Goal: Complete application form

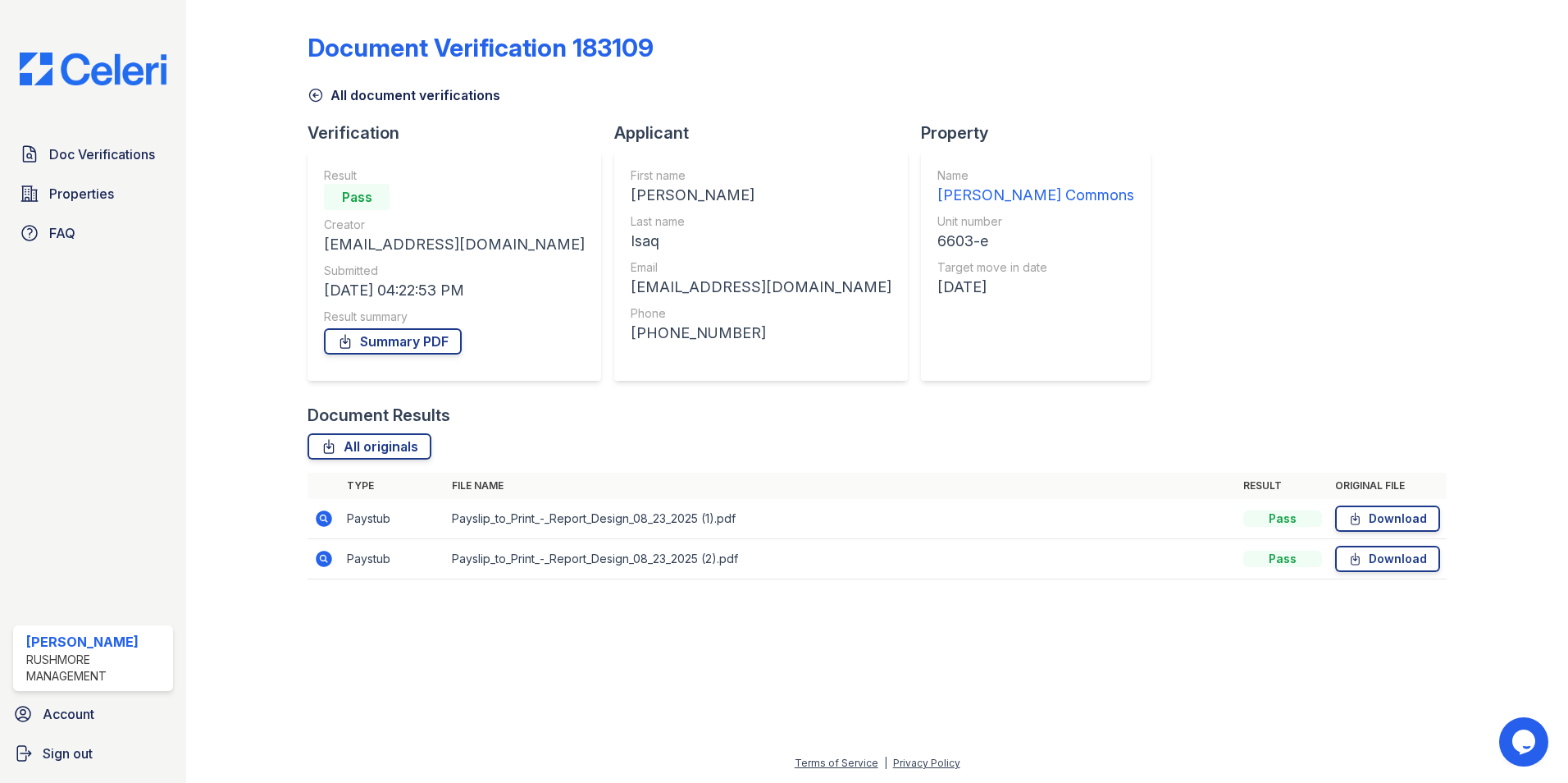
drag, startPoint x: 113, startPoint y: 152, endPoint x: 321, endPoint y: 40, distance: 236.2
click at [115, 150] on span "Doc Verifications" at bounding box center [102, 154] width 106 height 20
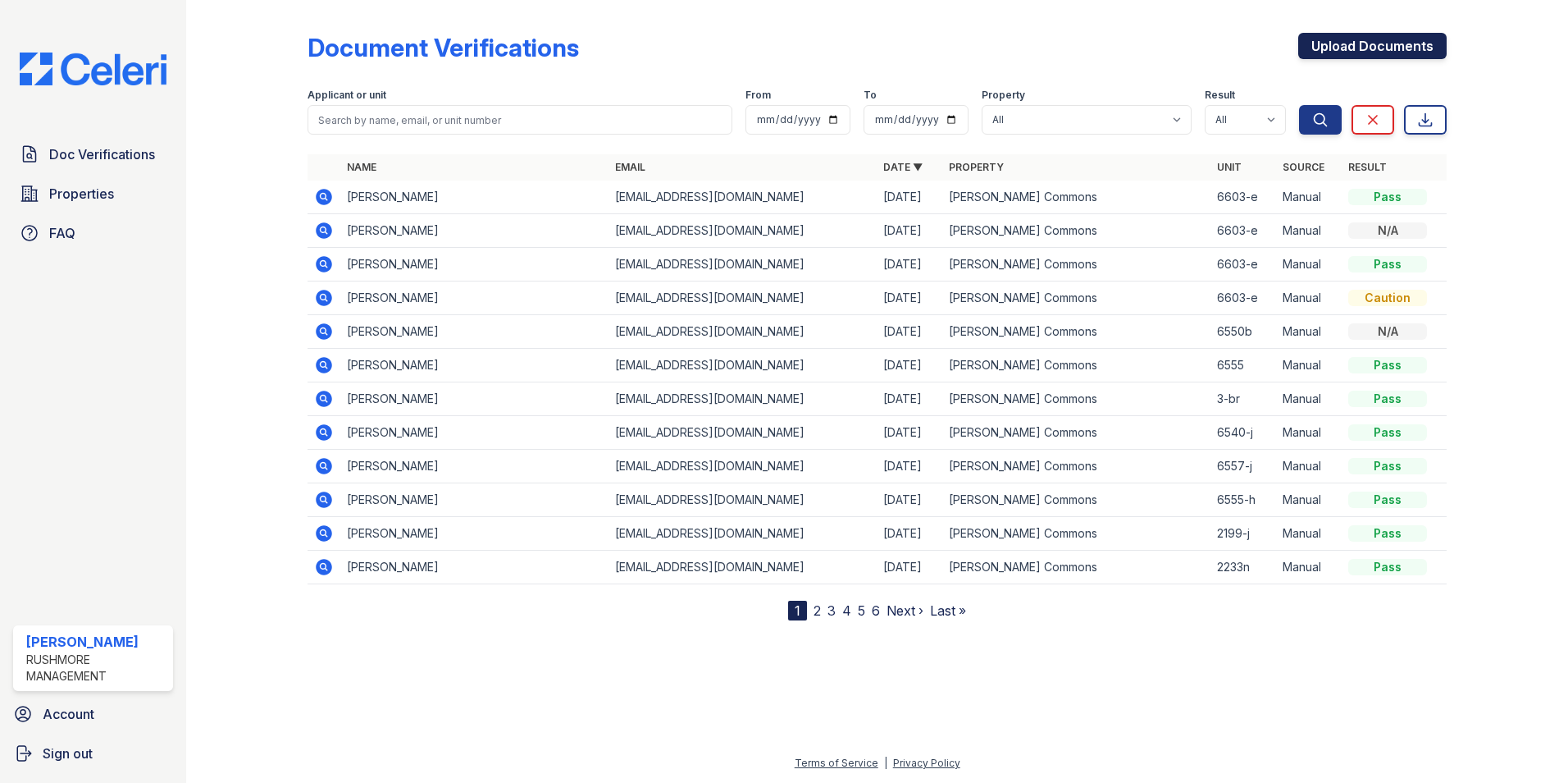
click at [1332, 58] on link "Upload Documents" at bounding box center [1373, 45] width 149 height 26
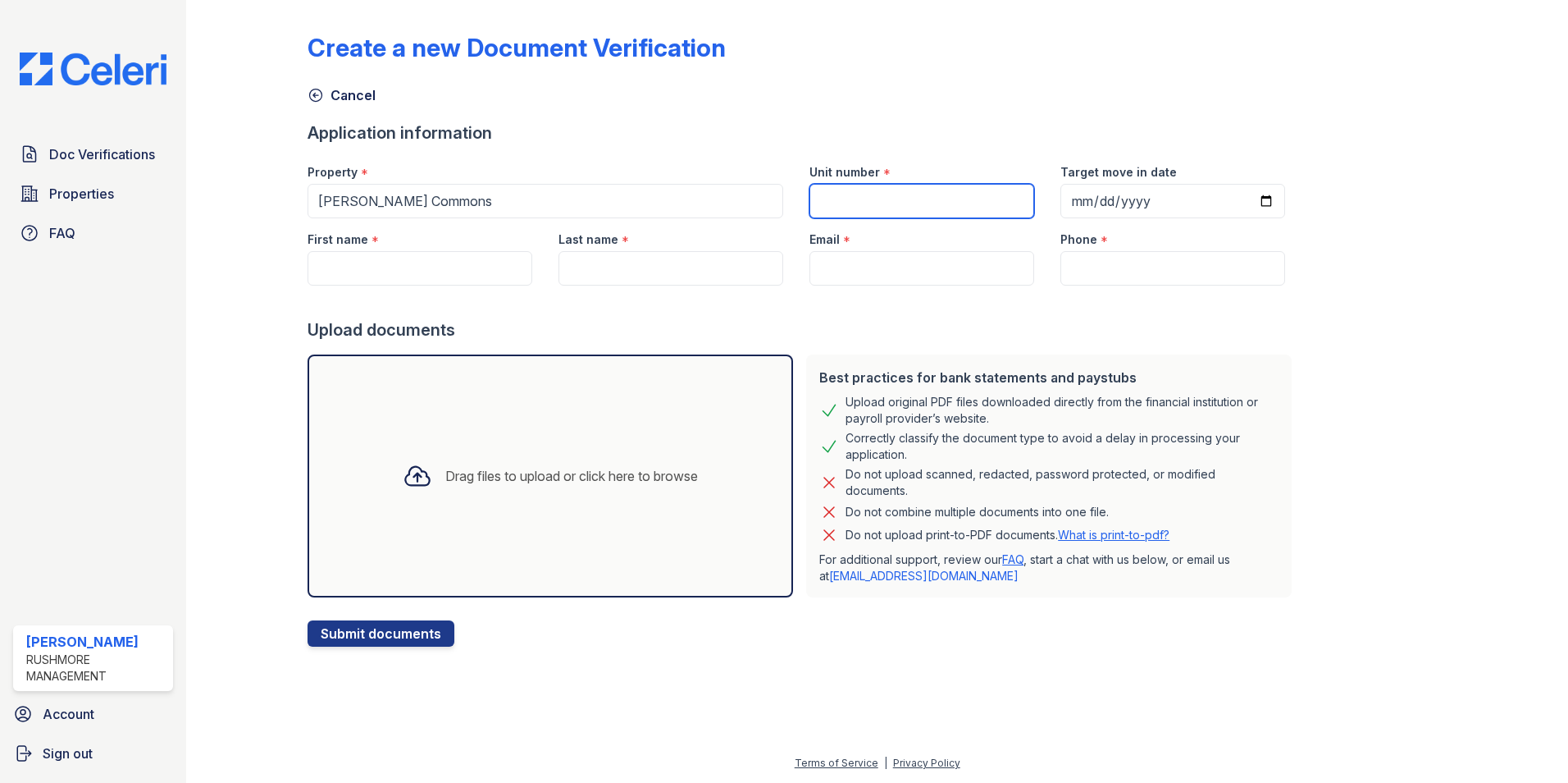
click at [845, 200] on input "Unit number" at bounding box center [921, 200] width 224 height 34
type input "2210-b"
click at [1067, 198] on input "Target move in date" at bounding box center [1172, 200] width 224 height 34
type input "[DATE]"
click at [433, 268] on input "First name" at bounding box center [420, 268] width 224 height 34
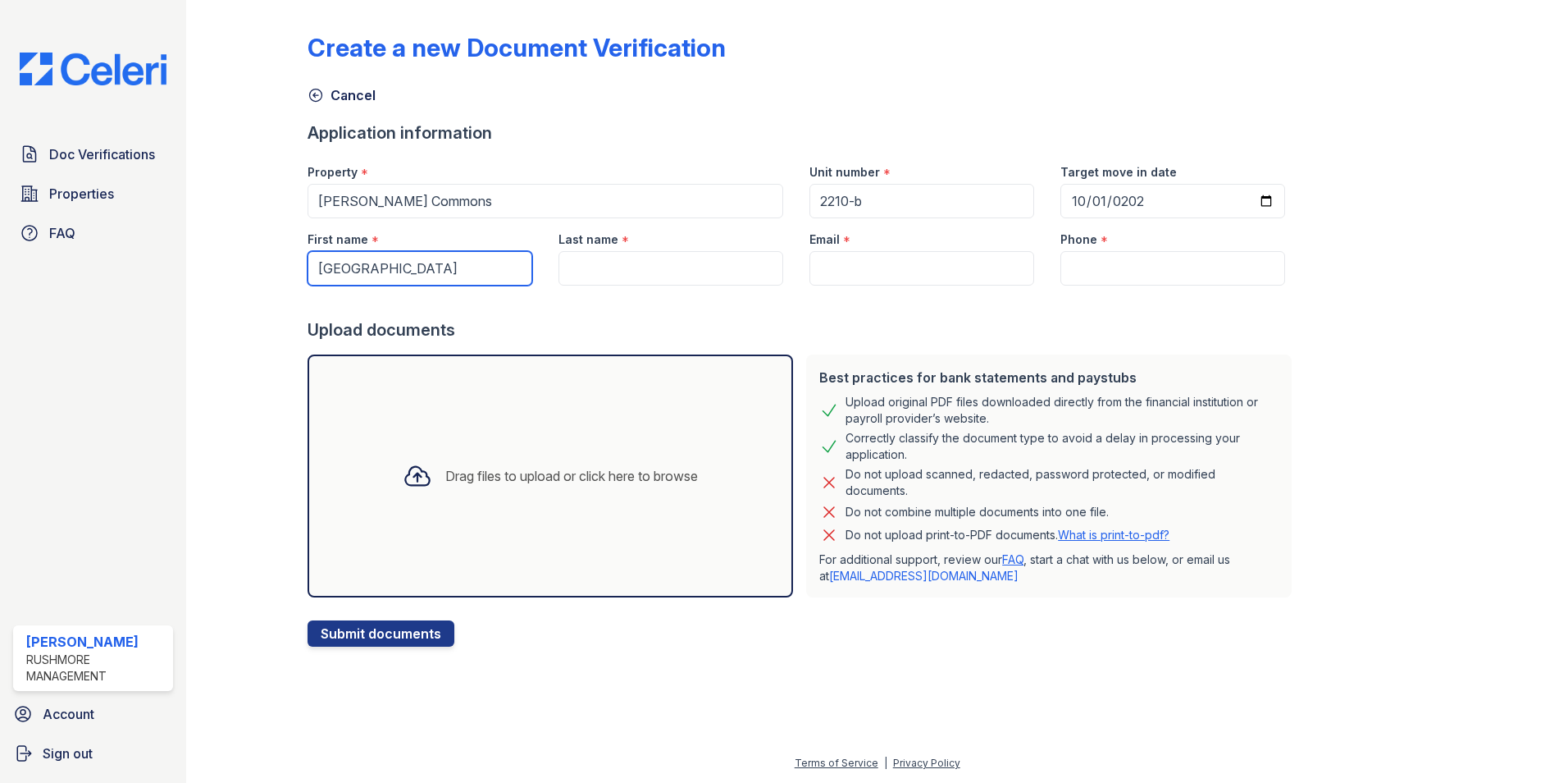
type input "[GEOGRAPHIC_DATA]"
click at [600, 269] on input "Last name" at bounding box center [670, 268] width 224 height 34
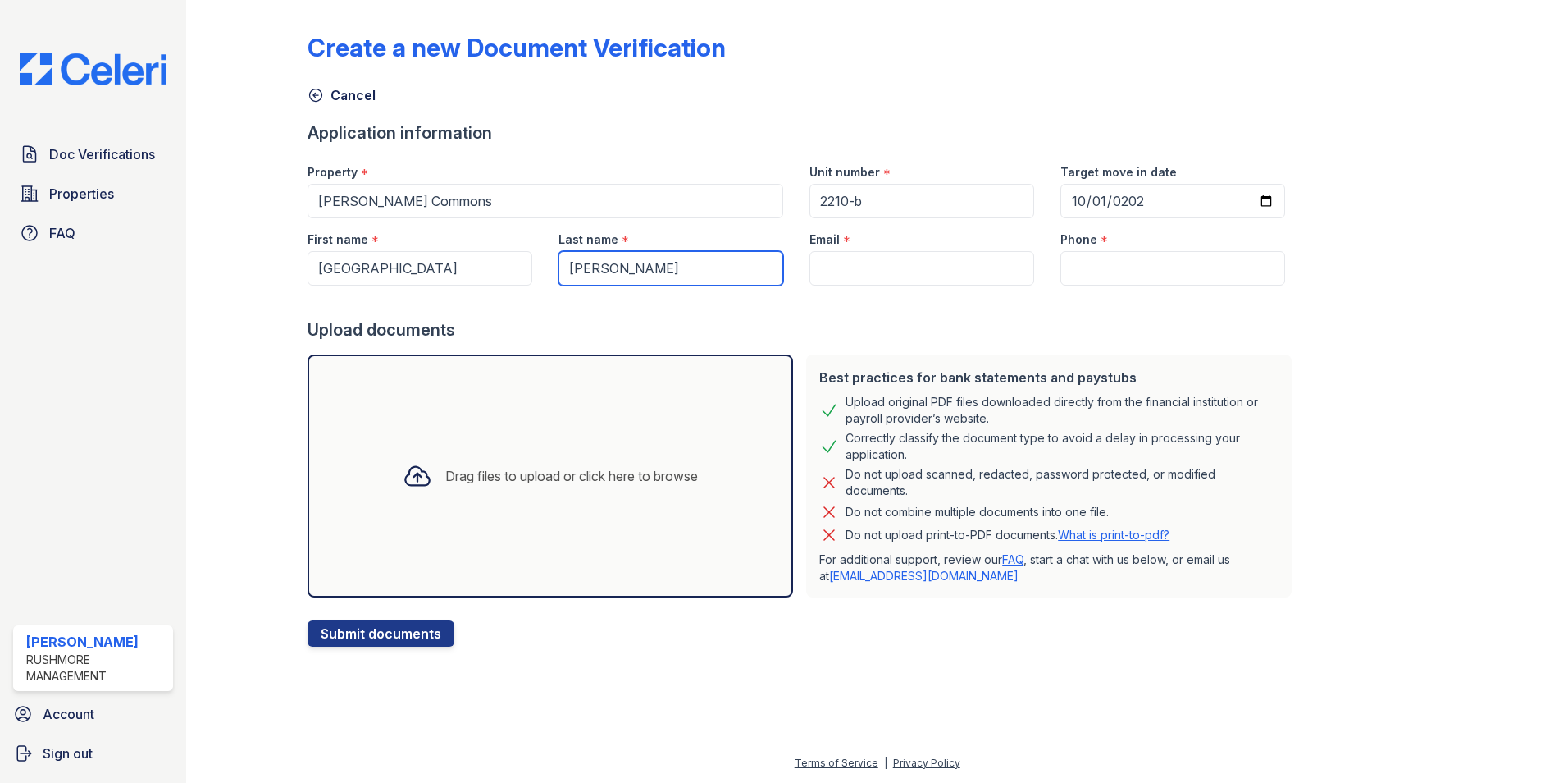
type input "[PERSON_NAME]"
click at [887, 265] on input "Email" at bounding box center [921, 268] width 224 height 34
paste input "[EMAIL_ADDRESS][DOMAIN_NAME]"
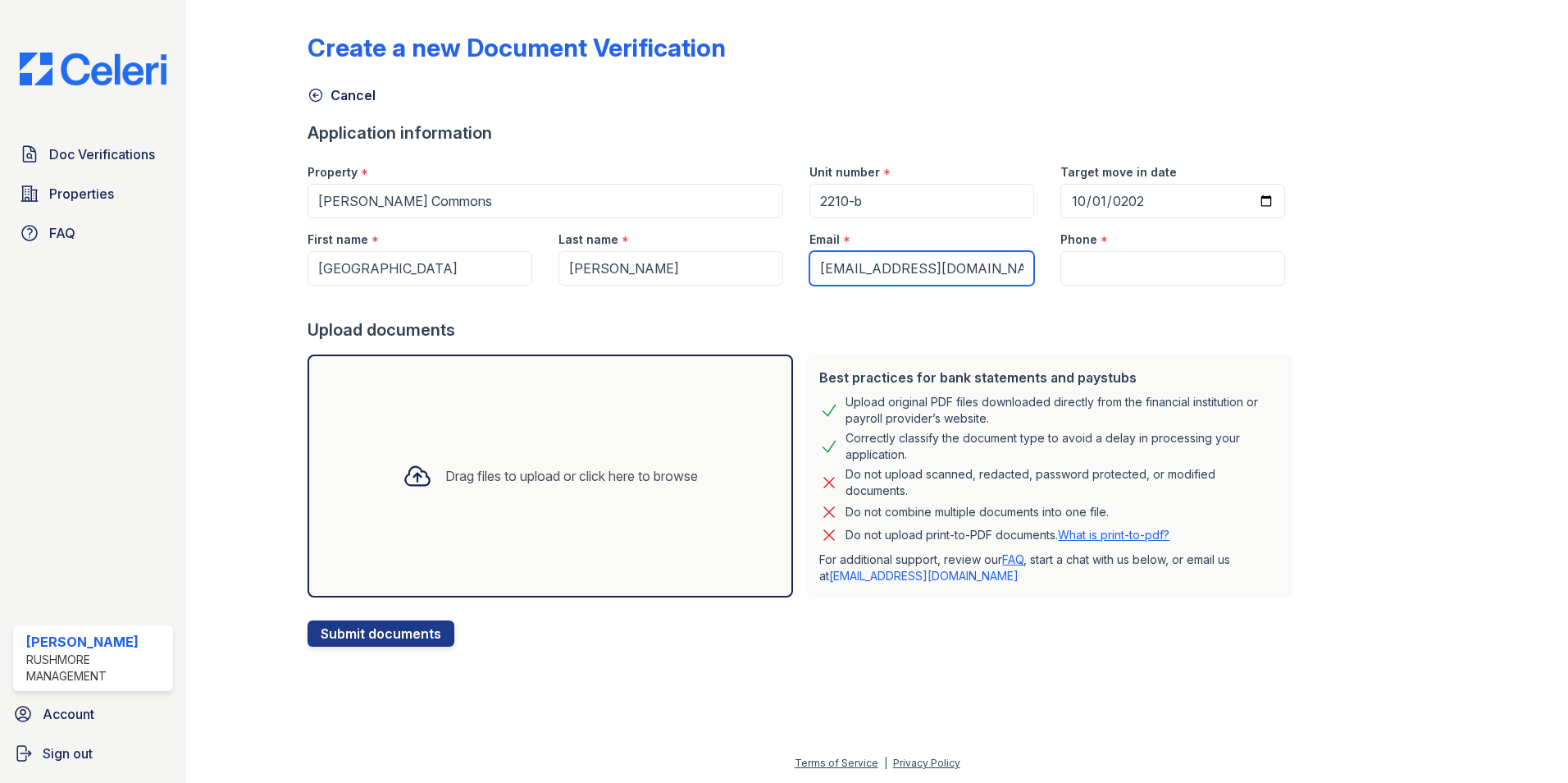
scroll to position [0, 1]
type input "[EMAIL_ADDRESS][DOMAIN_NAME]"
click at [1153, 259] on input "Phone" at bounding box center [1172, 268] width 224 height 34
paste input "[PHONE_NUMBER]"
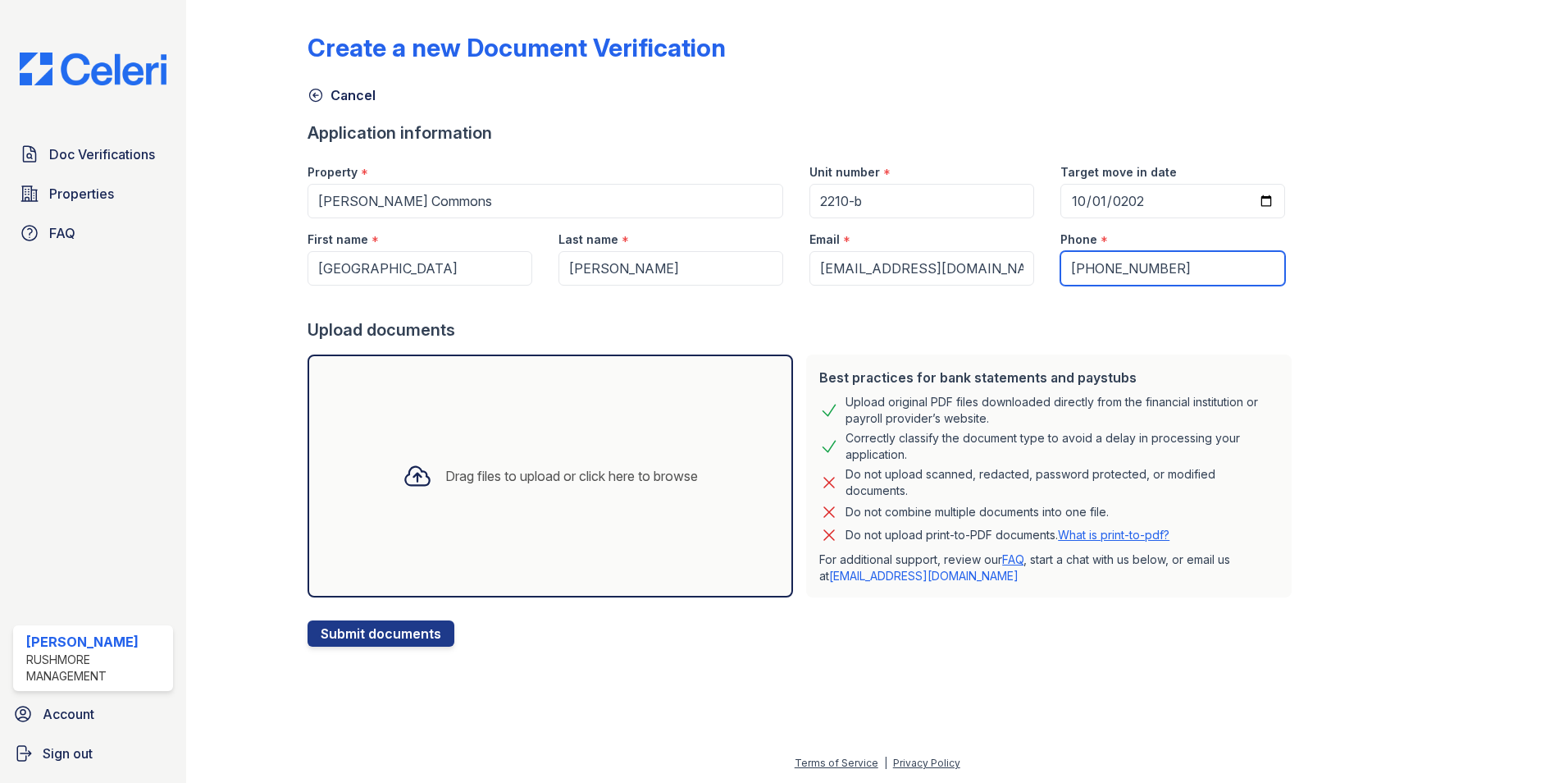
type input "[PHONE_NUMBER]"
click at [492, 520] on div "Drag files to upload or click here to browse" at bounding box center [551, 476] width 486 height 243
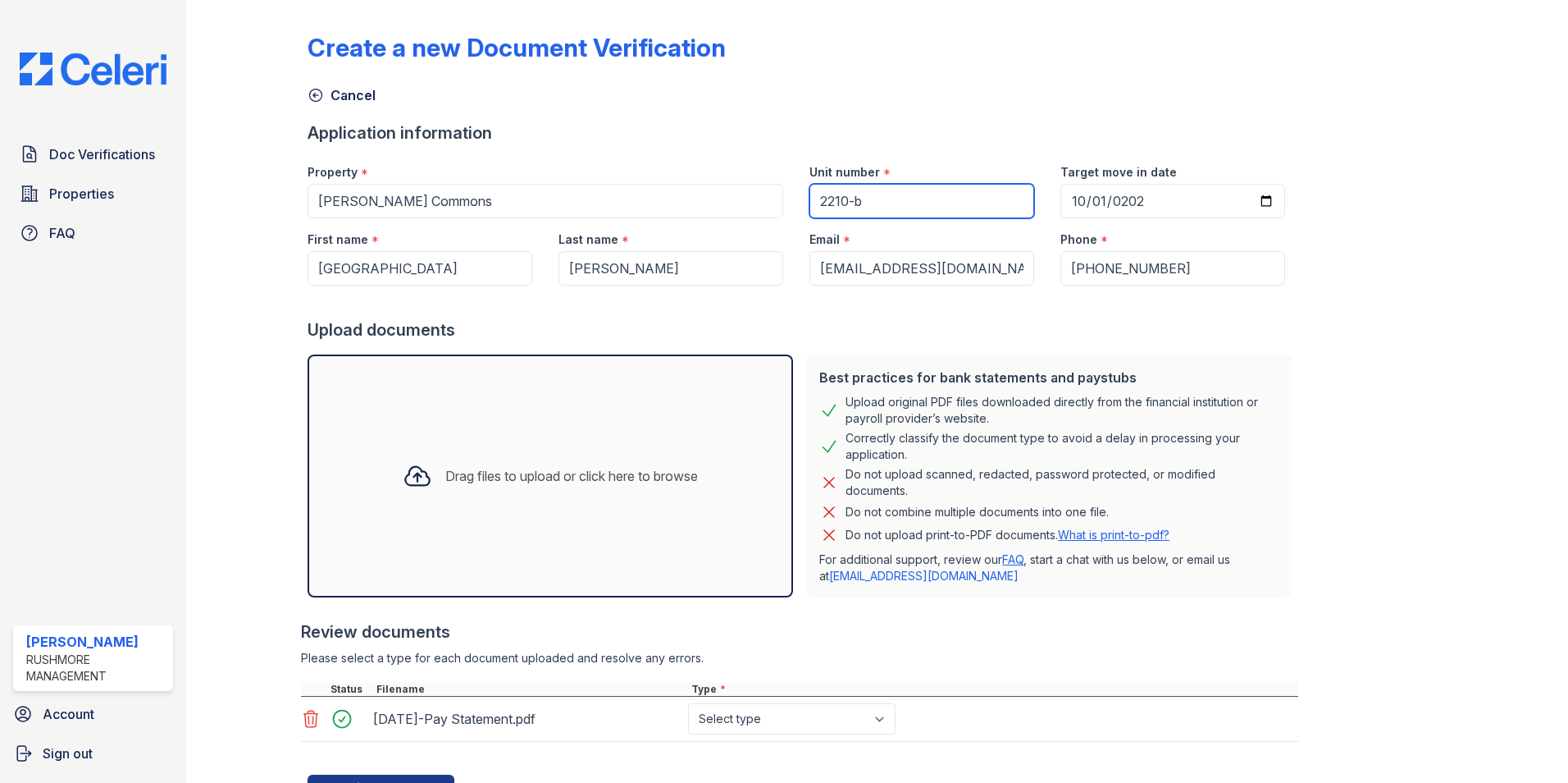
click at [902, 186] on input "2210-b" at bounding box center [921, 200] width 224 height 34
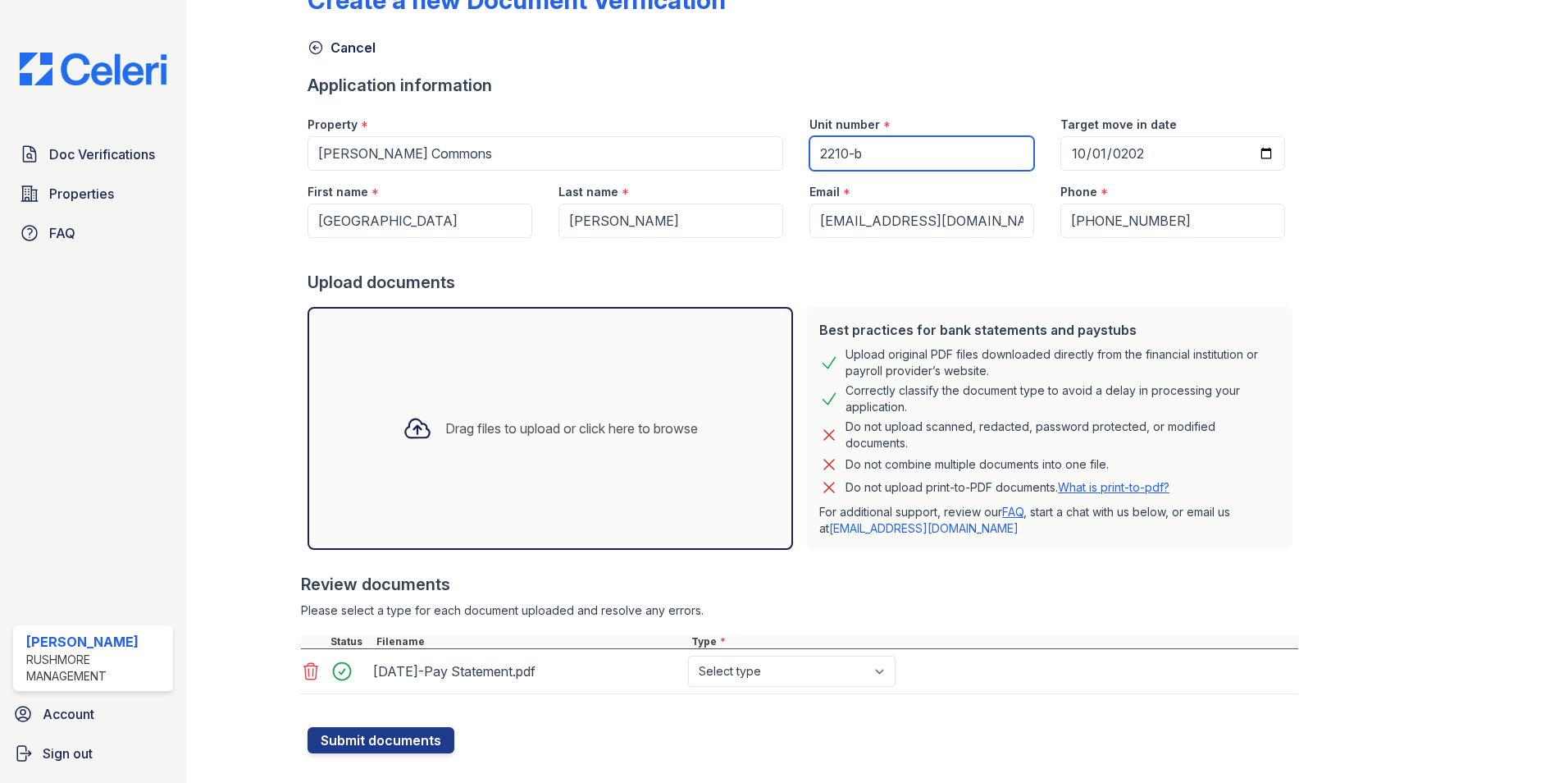
scroll to position [73, 0]
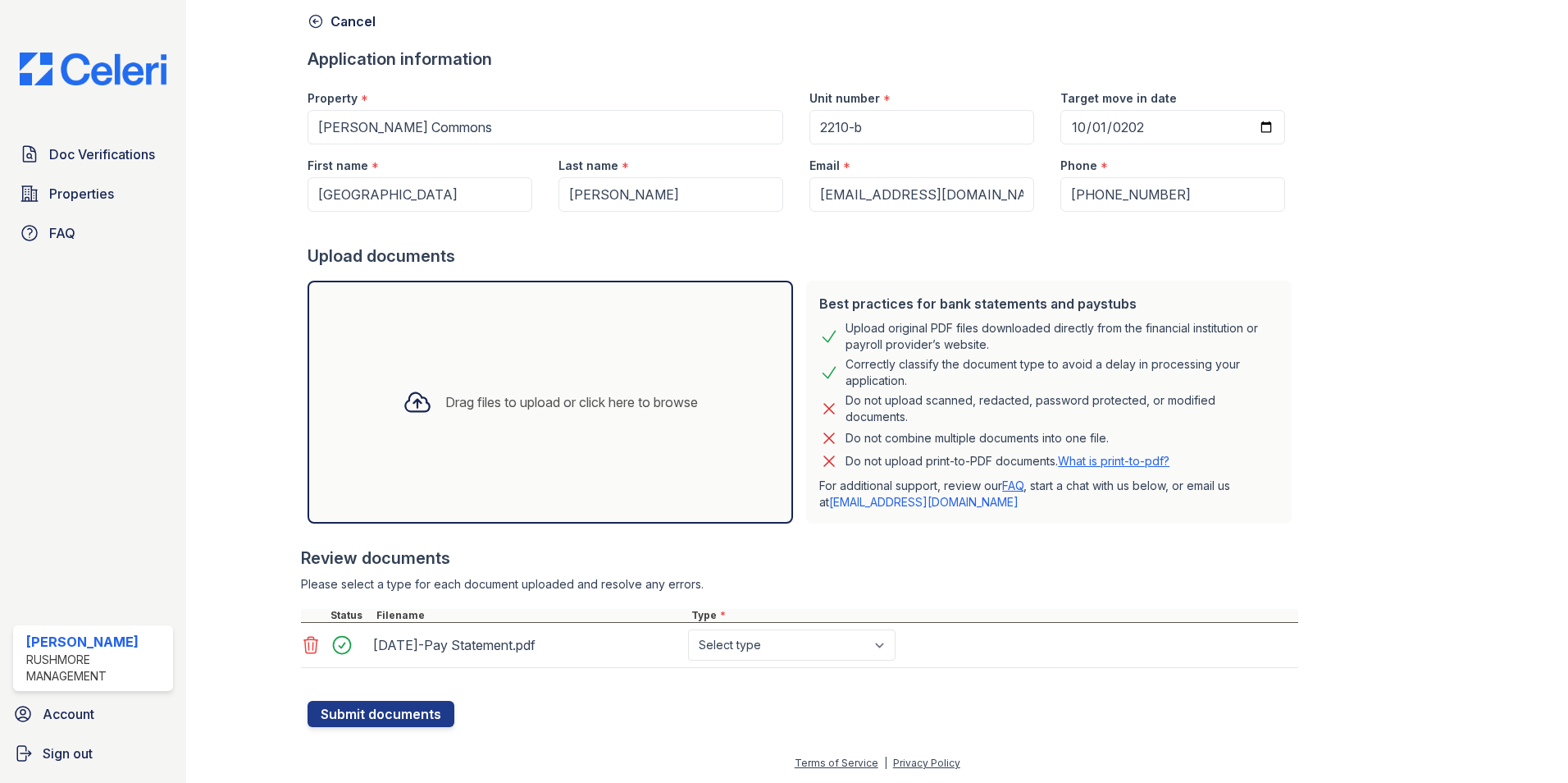
click at [571, 349] on div "Drag files to upload or click here to browse" at bounding box center [551, 402] width 486 height 243
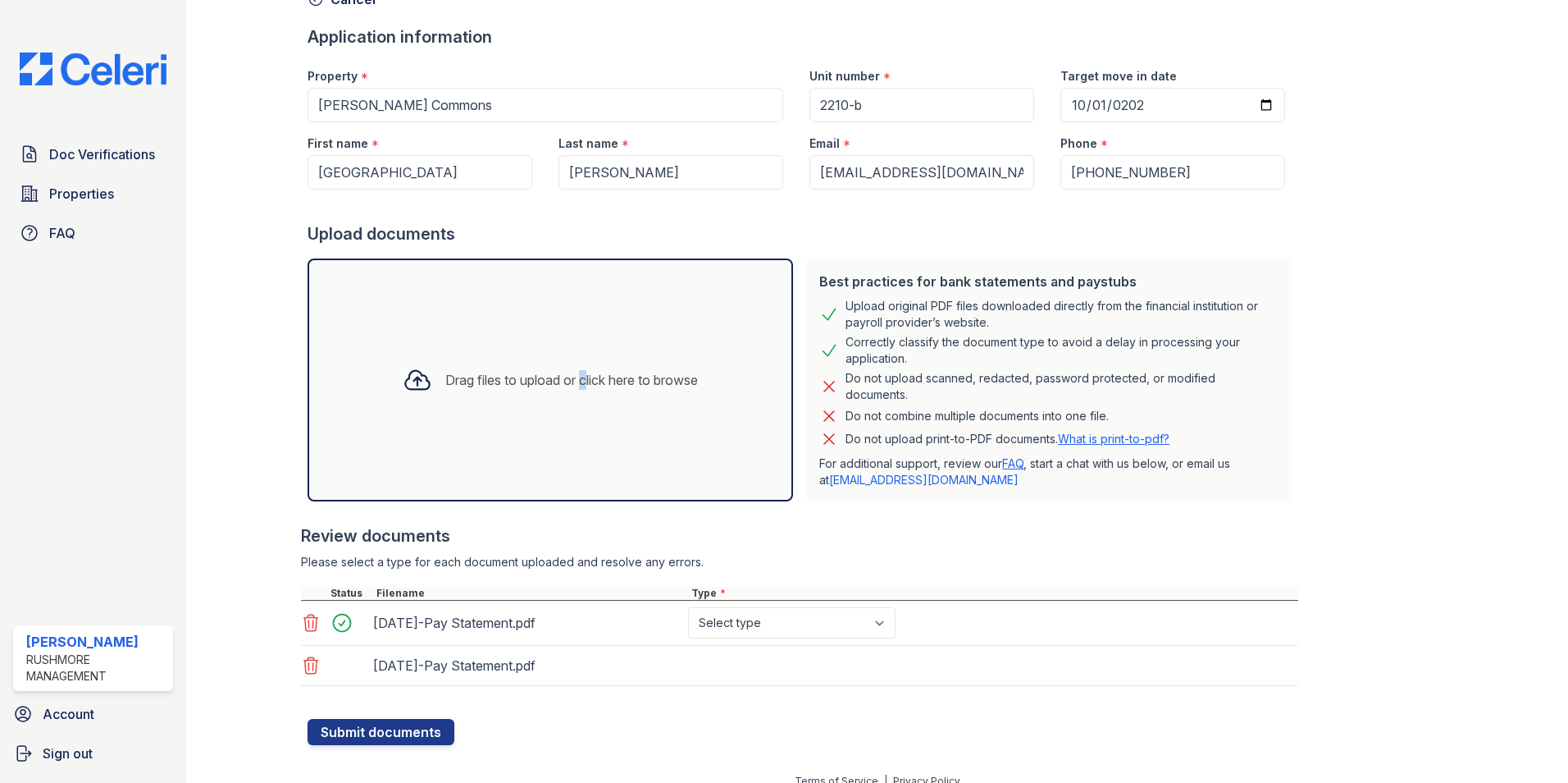
scroll to position [114, 0]
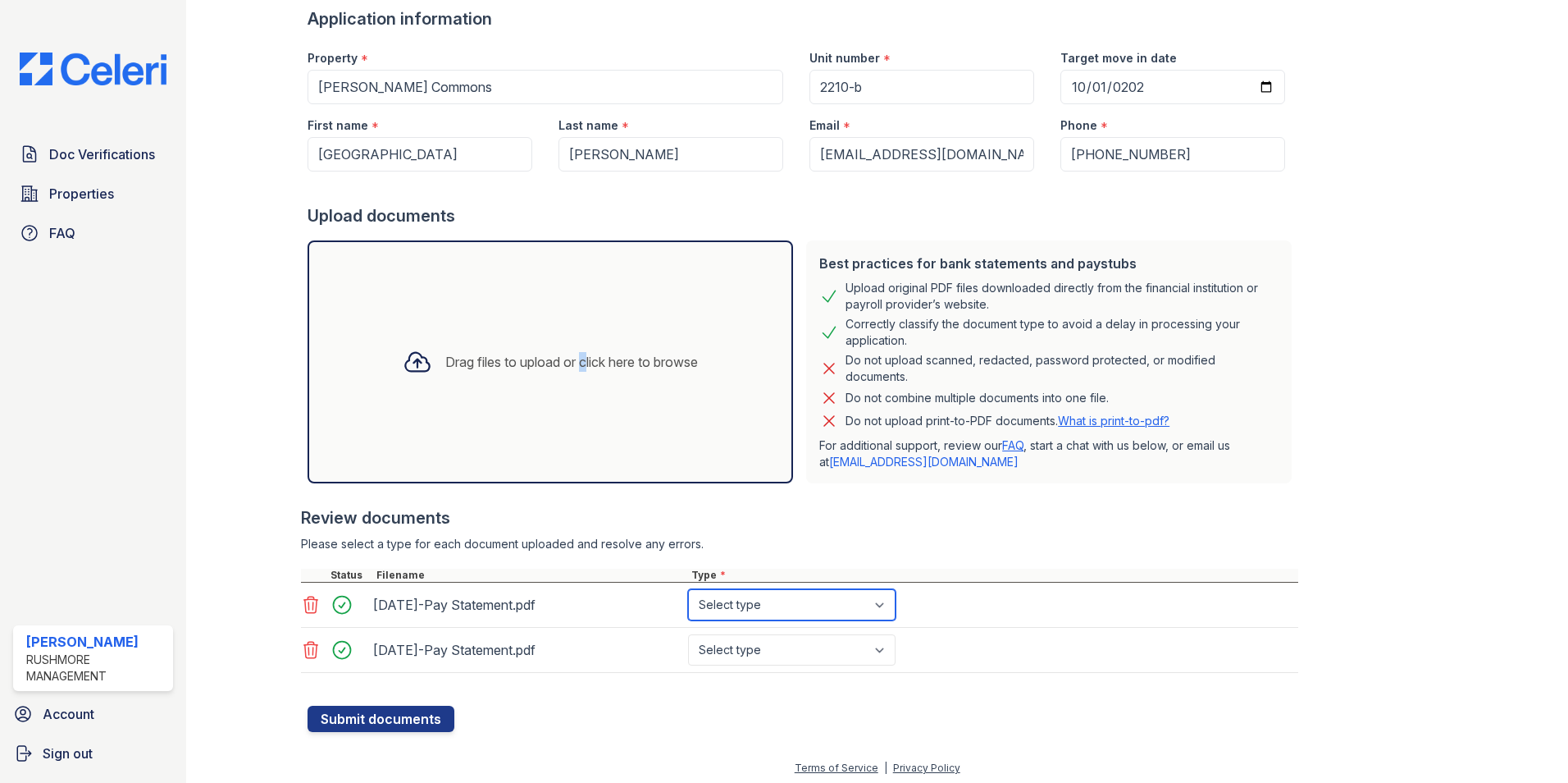
click at [748, 608] on select "Select type Paystub Bank Statement Offer Letter Tax Documents Benefit Award Let…" at bounding box center [792, 604] width 208 height 31
select select "paystub"
click at [688, 589] on select "Select type Paystub Bank Statement Offer Letter Tax Documents Benefit Award Let…" at bounding box center [792, 604] width 208 height 31
click at [746, 651] on select "Select type Paystub Bank Statement Offer Letter Tax Documents Benefit Award Let…" at bounding box center [792, 649] width 208 height 31
select select "paystub"
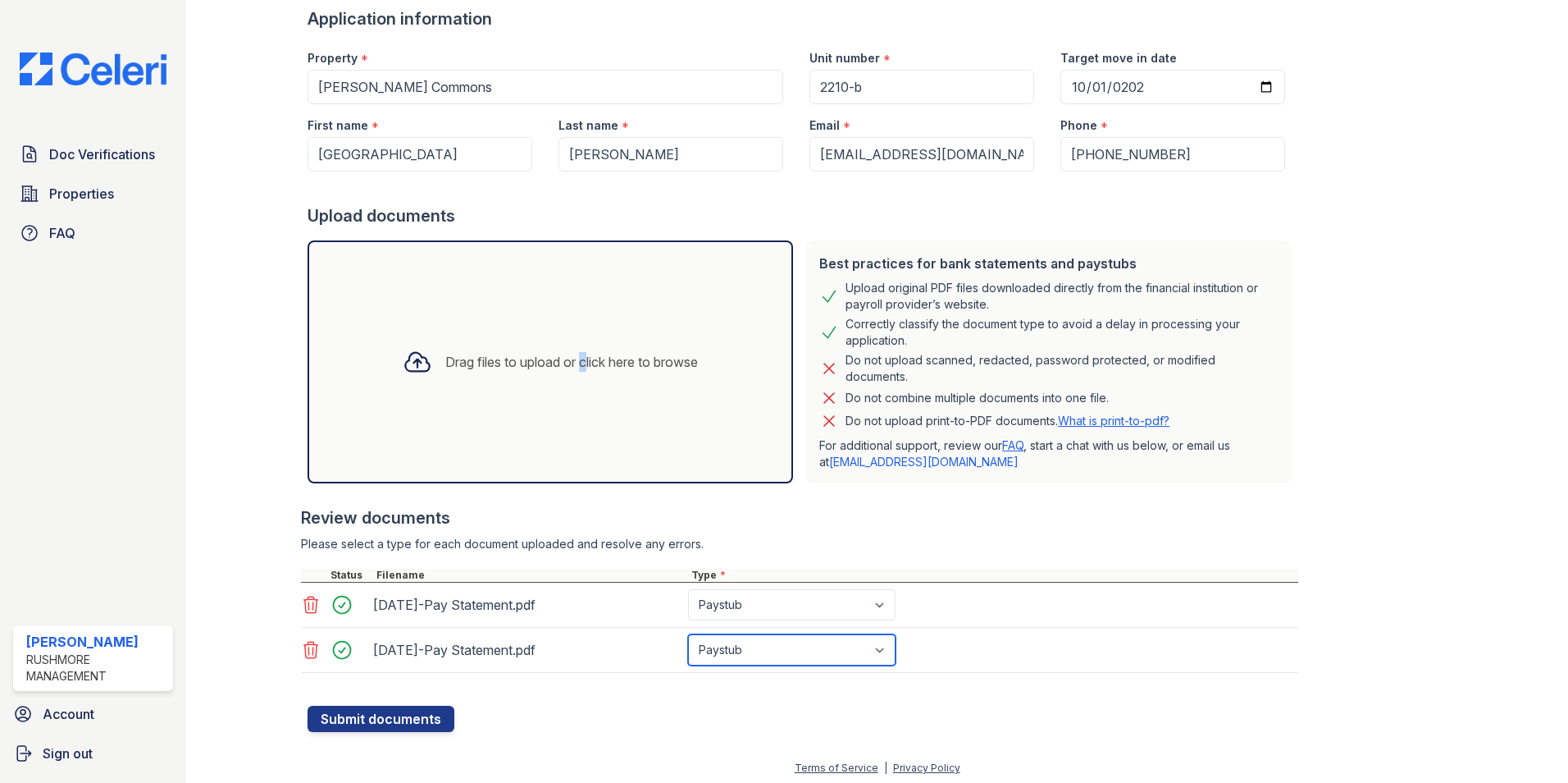
click at [688, 634] on select "Select type Paystub Bank Statement Offer Letter Tax Documents Benefit Award Let…" at bounding box center [792, 649] width 208 height 31
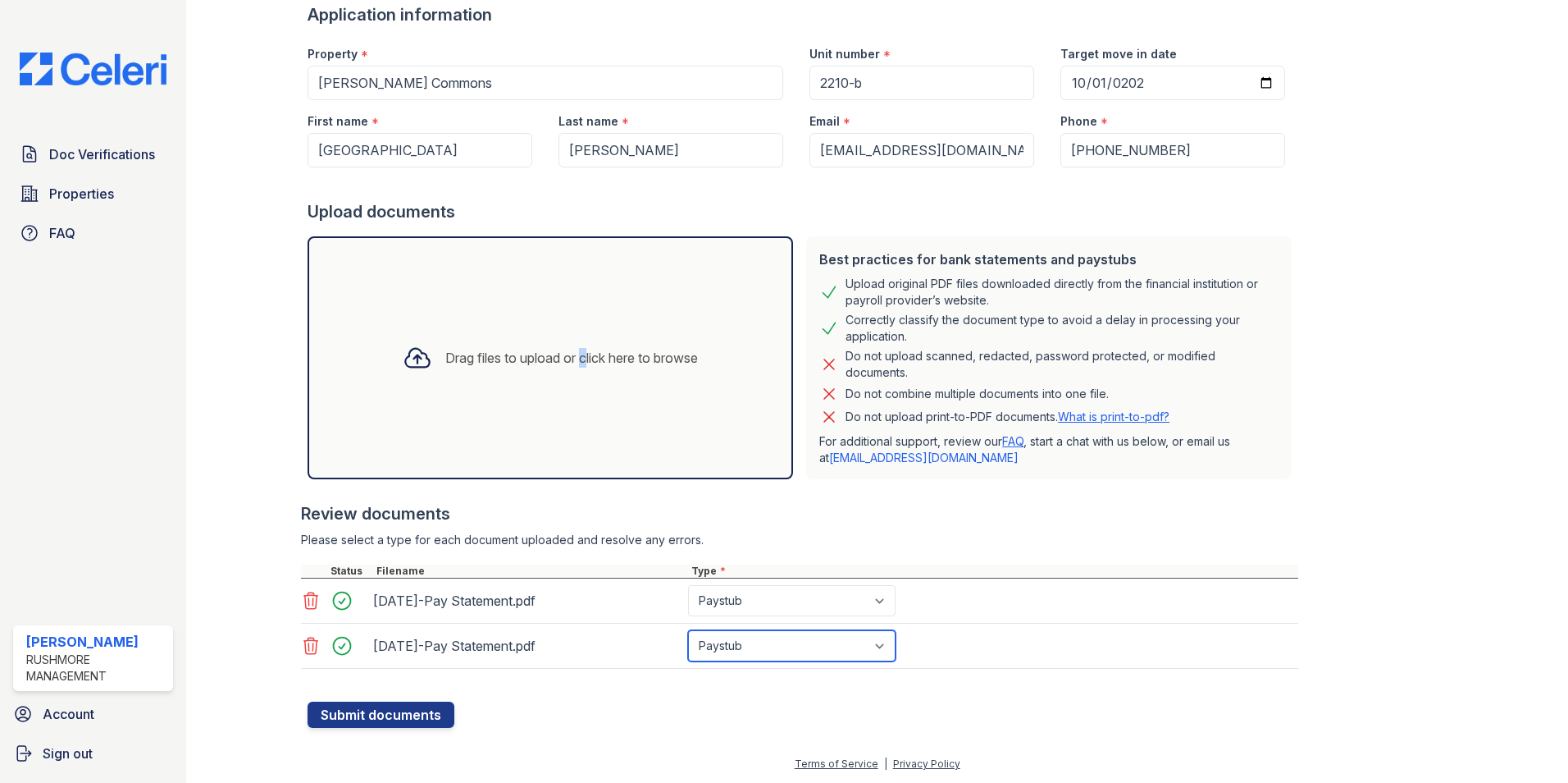
scroll to position [119, 0]
click at [382, 714] on button "Submit documents" at bounding box center [381, 713] width 147 height 26
